Goal: Navigation & Orientation: Find specific page/section

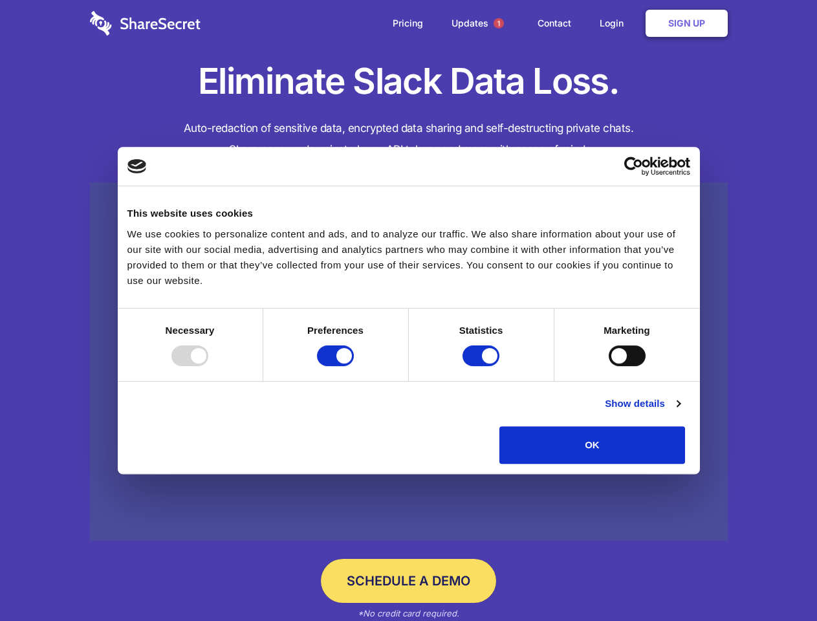
click at [208, 366] on div at bounding box center [189, 355] width 37 height 21
click at [354, 366] on input "Preferences" at bounding box center [335, 355] width 37 height 21
checkbox input "false"
click at [483, 366] on input "Statistics" at bounding box center [481, 355] width 37 height 21
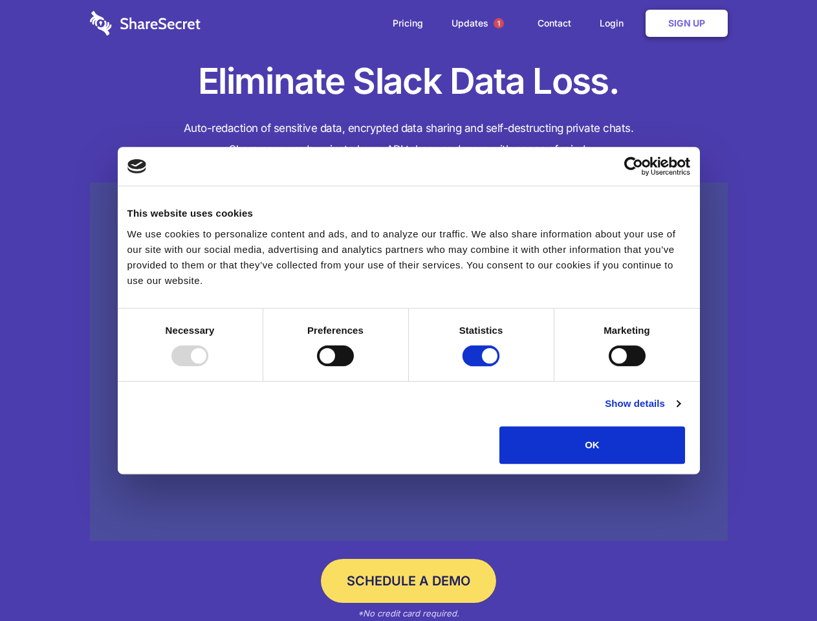
checkbox input "false"
click at [609, 366] on input "Marketing" at bounding box center [627, 355] width 37 height 21
click at [680, 411] on link "Show details" at bounding box center [642, 404] width 75 height 16
click at [0, 0] on li "Necessary 7 Necessary cookies help make a website usable by enabling basic func…" at bounding box center [0, 0] width 0 height 0
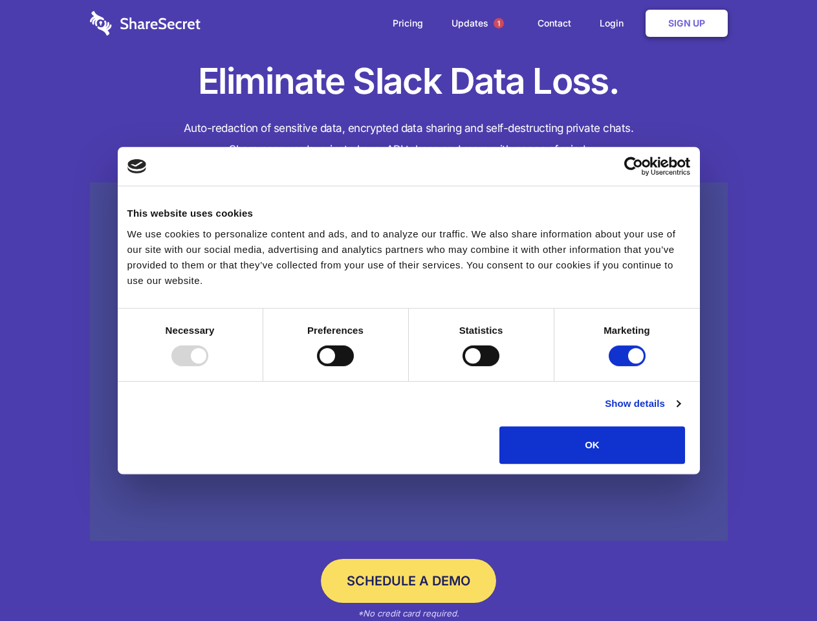
checkbox input "true"
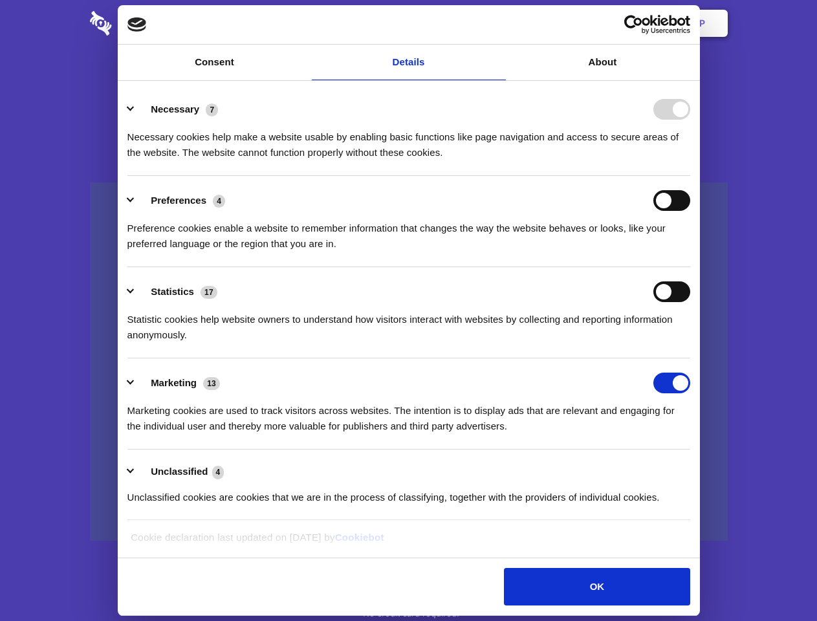
click at [498, 23] on span "1" at bounding box center [499, 23] width 10 height 10
